Goal: Information Seeking & Learning: Find specific page/section

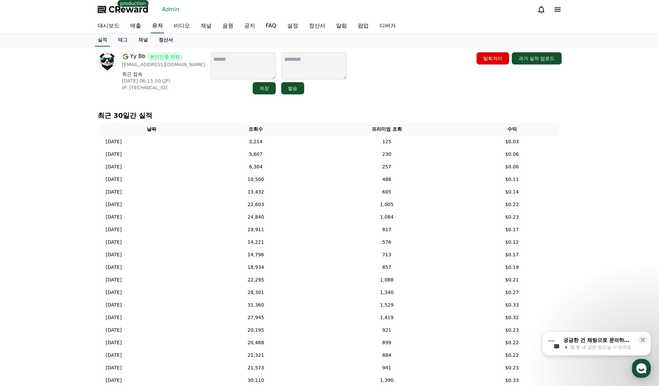
click at [163, 43] on link "정산서" at bounding box center [165, 40] width 25 height 13
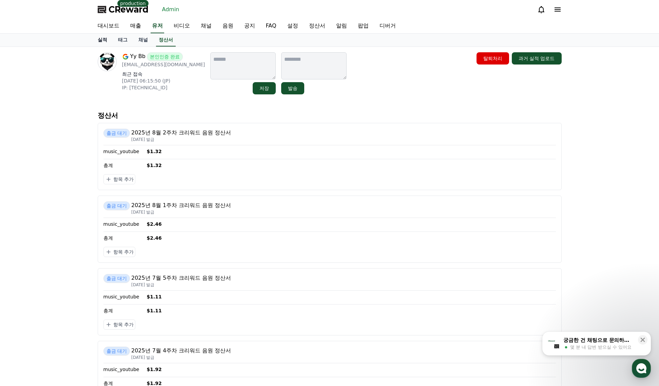
click at [107, 40] on link "실적" at bounding box center [102, 40] width 20 height 13
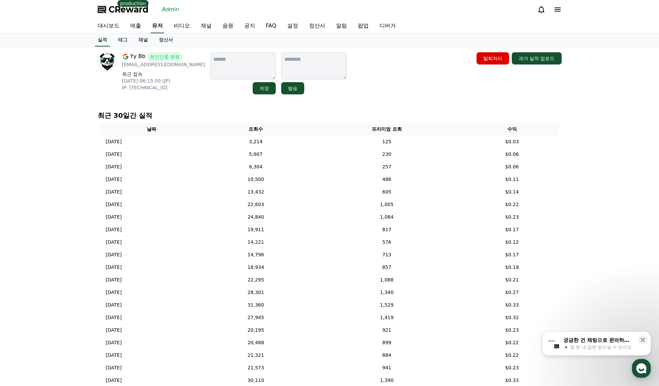
click at [152, 28] on link "유저" at bounding box center [158, 26] width 14 height 14
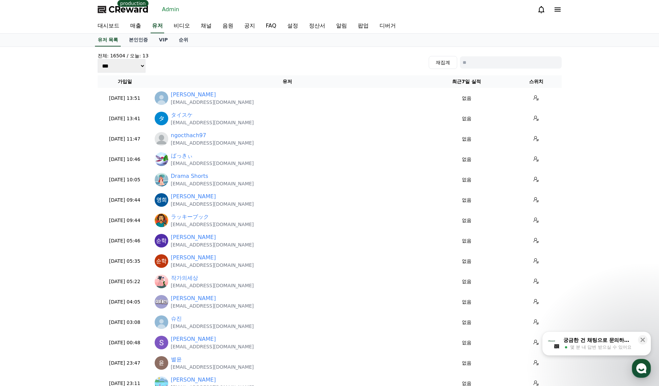
click at [152, 43] on link "본인인증" at bounding box center [138, 40] width 30 height 13
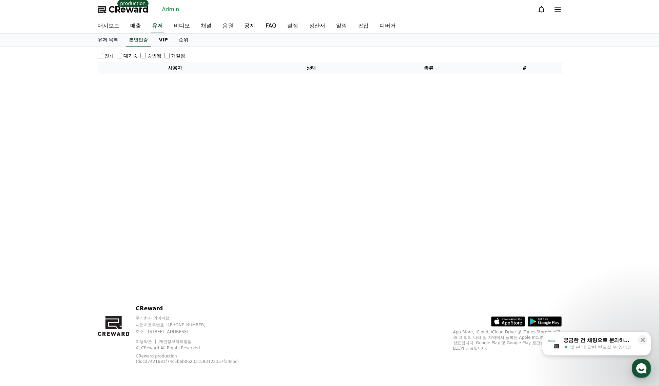
click at [163, 41] on link "VIP" at bounding box center [163, 40] width 20 height 13
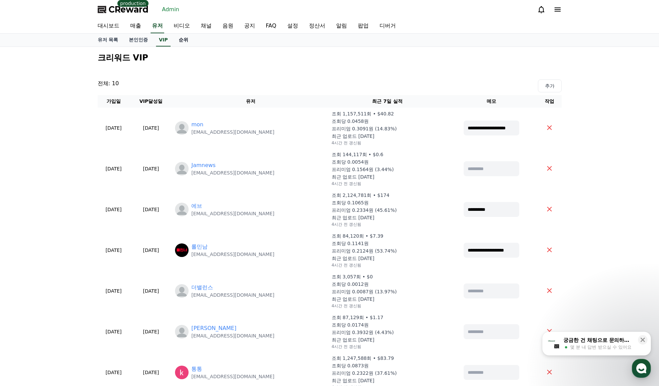
click at [176, 39] on link "순위" at bounding box center [183, 40] width 20 height 13
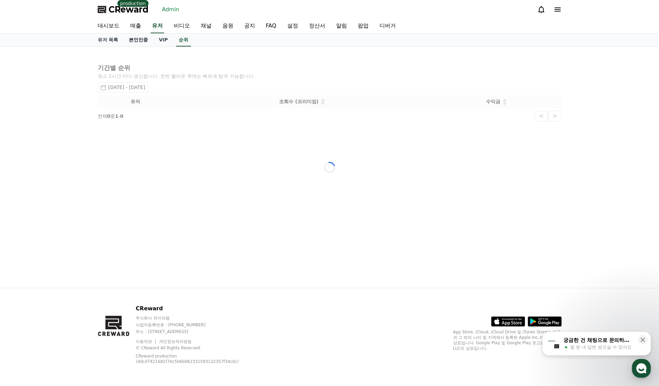
click at [141, 39] on link "본인인증" at bounding box center [138, 40] width 30 height 13
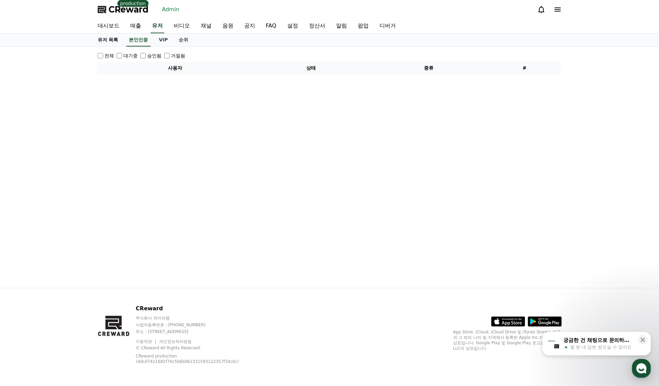
click at [118, 41] on link "유저 목록" at bounding box center [108, 40] width 32 height 13
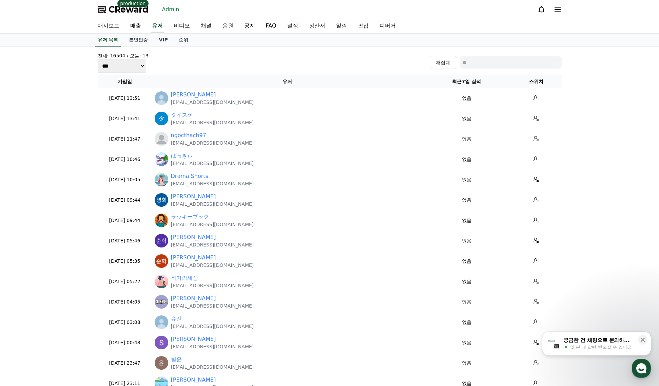
click at [318, 25] on link "정산서" at bounding box center [317, 26] width 27 height 14
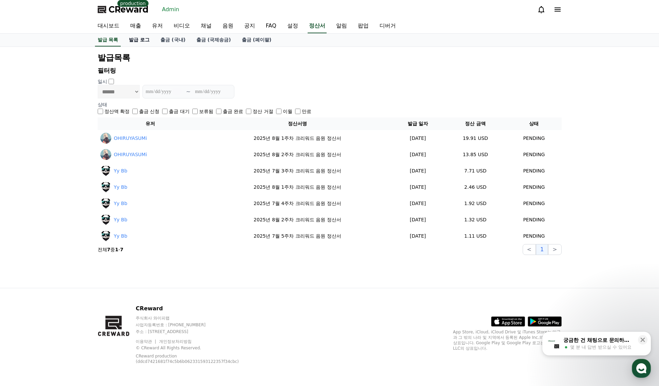
click at [136, 44] on link "발급 로그" at bounding box center [139, 40] width 32 height 13
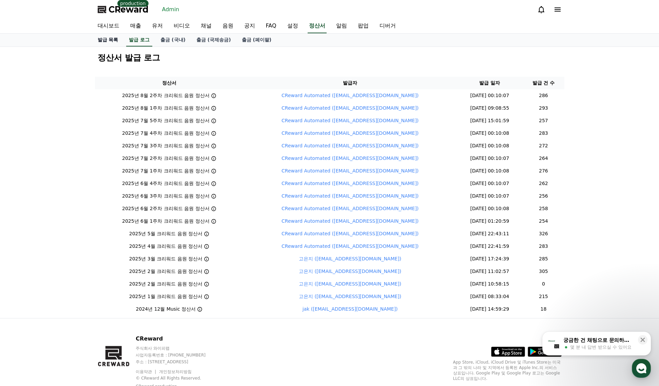
click at [111, 43] on link "발급 목록" at bounding box center [108, 40] width 32 height 13
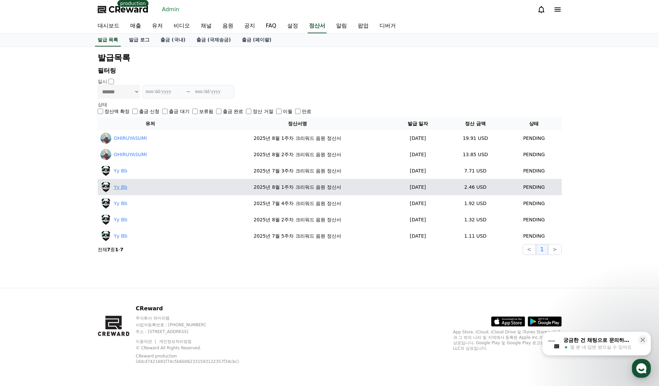
click at [121, 187] on link "Yy Bb" at bounding box center [121, 187] width 14 height 7
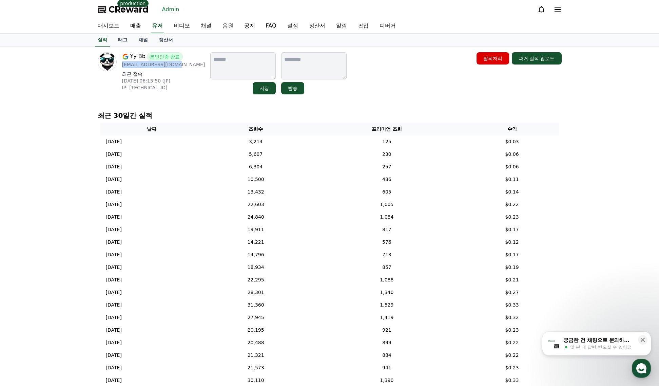
drag, startPoint x: 178, startPoint y: 64, endPoint x: 120, endPoint y: 64, distance: 58.0
click at [120, 64] on div "Yy Bb 본인인증 완료 yeonpyo330@gmail.com 최근 접속 2025-07-31 06:15:50 (JP) IP: 2400:2411…" at bounding box center [152, 73] width 108 height 42
copy p "[EMAIL_ADDRESS][DOMAIN_NAME]"
click at [161, 29] on link "유저" at bounding box center [158, 26] width 14 height 14
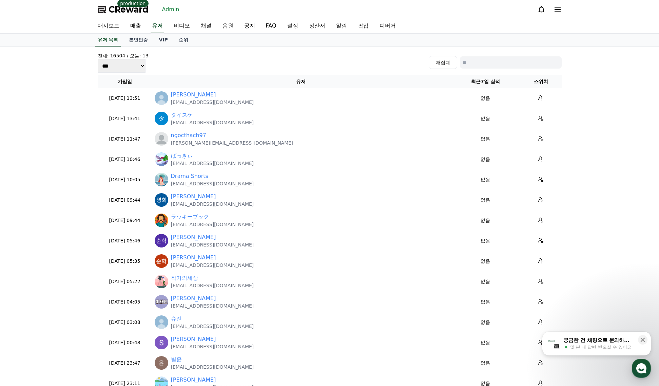
click at [488, 63] on input at bounding box center [511, 62] width 102 height 12
paste input "**********"
type input "**********"
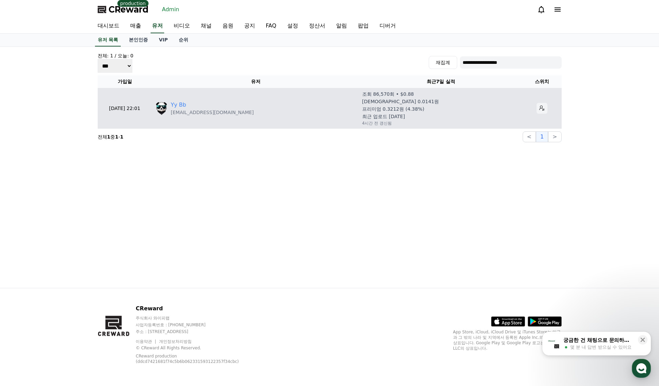
click at [539, 109] on icon at bounding box center [541, 108] width 5 height 5
